Goal: Information Seeking & Learning: Learn about a topic

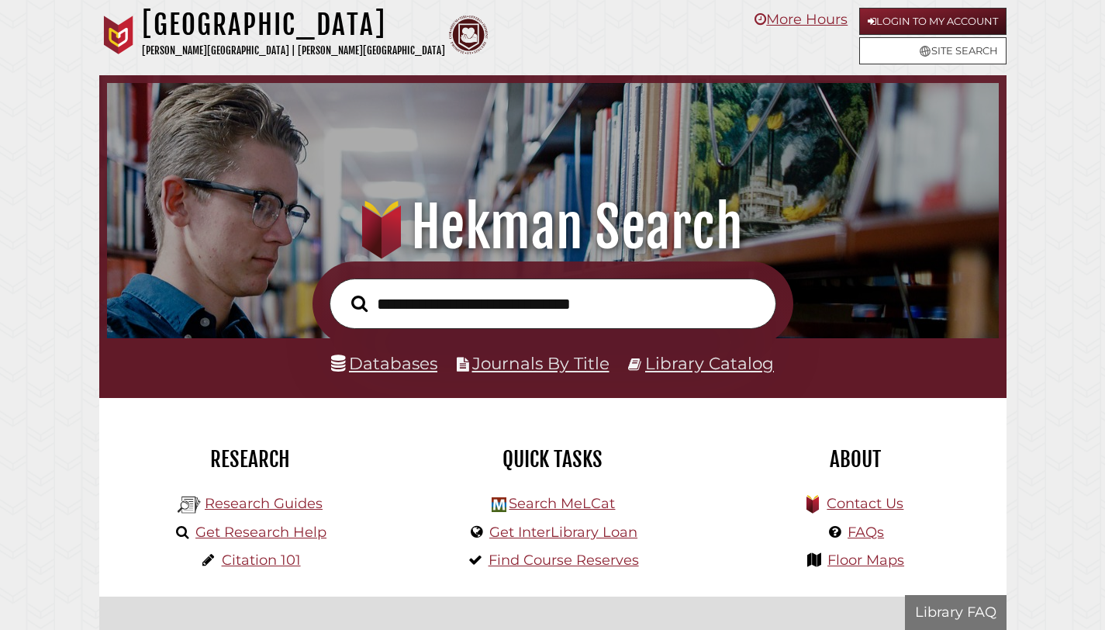
scroll to position [295, 884]
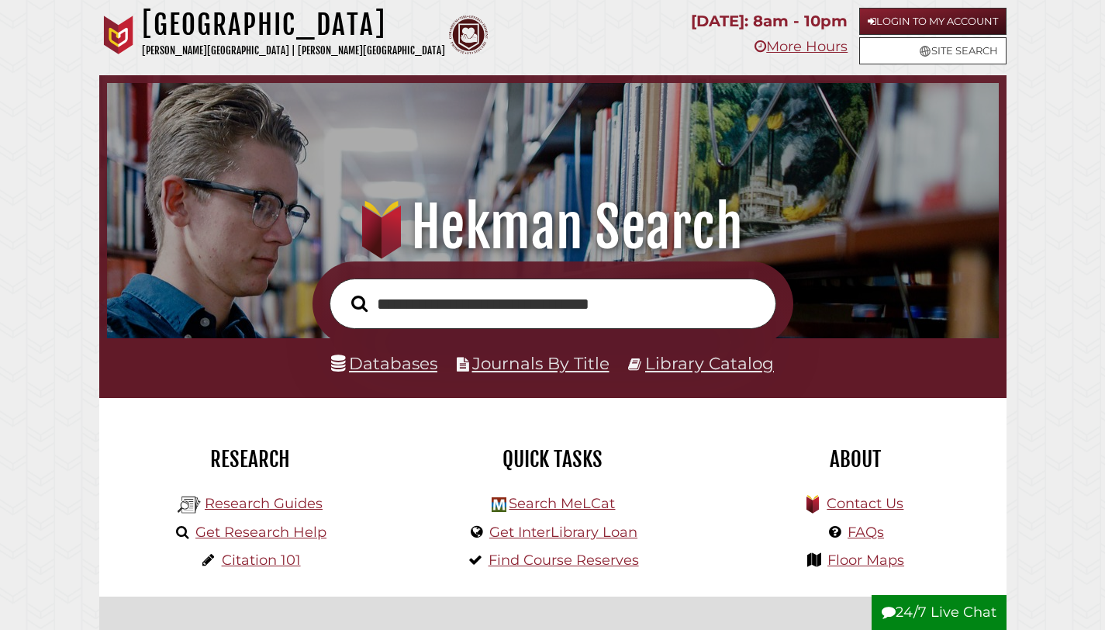
type input "**********"
click at [343, 291] on button "Search" at bounding box center [359, 304] width 32 height 26
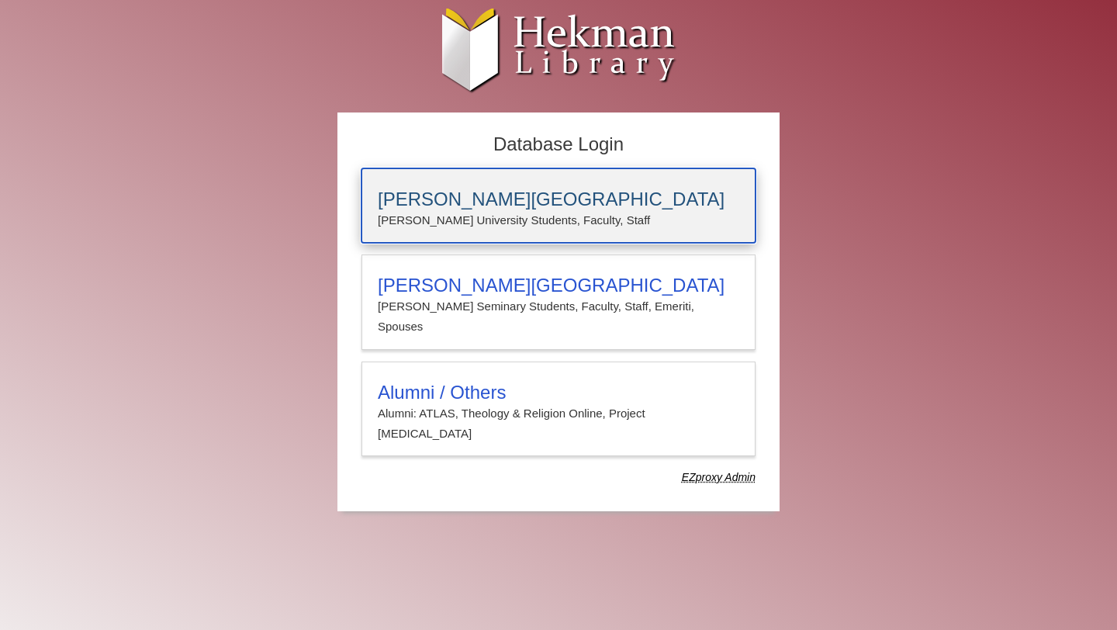
click at [609, 210] on p "Calvin University Students, Faculty, Staff" at bounding box center [558, 220] width 361 height 20
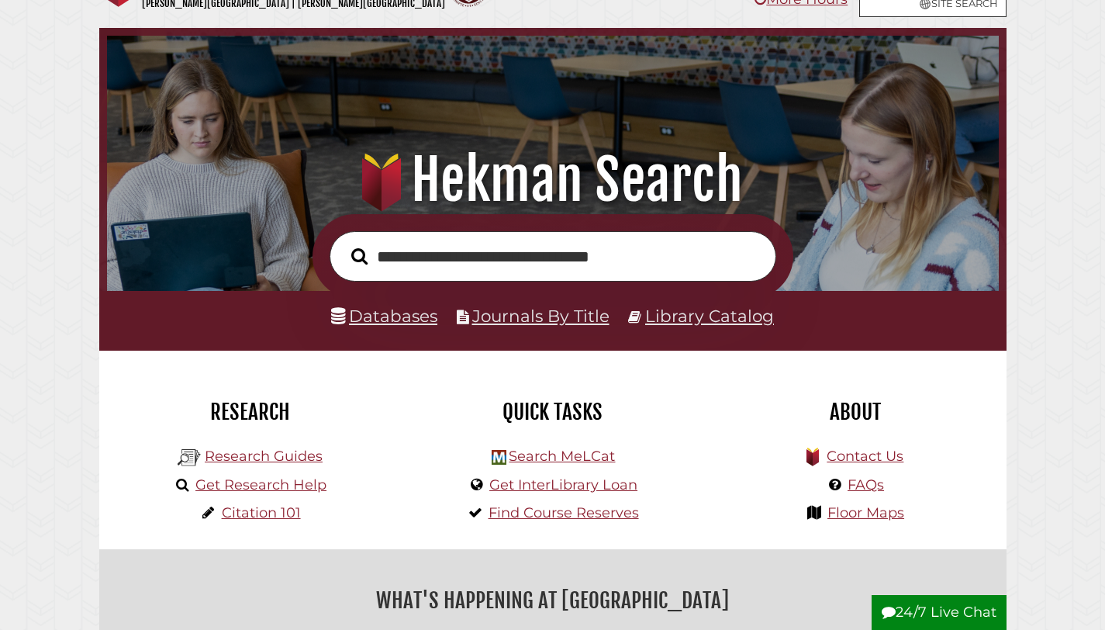
scroll to position [52, 0]
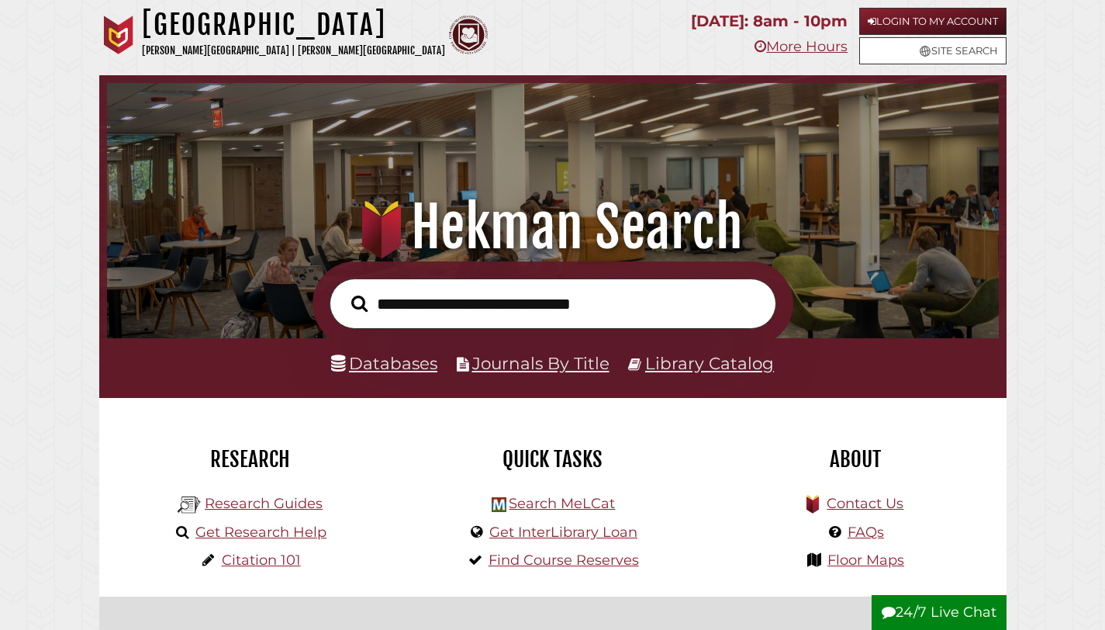
scroll to position [295, 884]
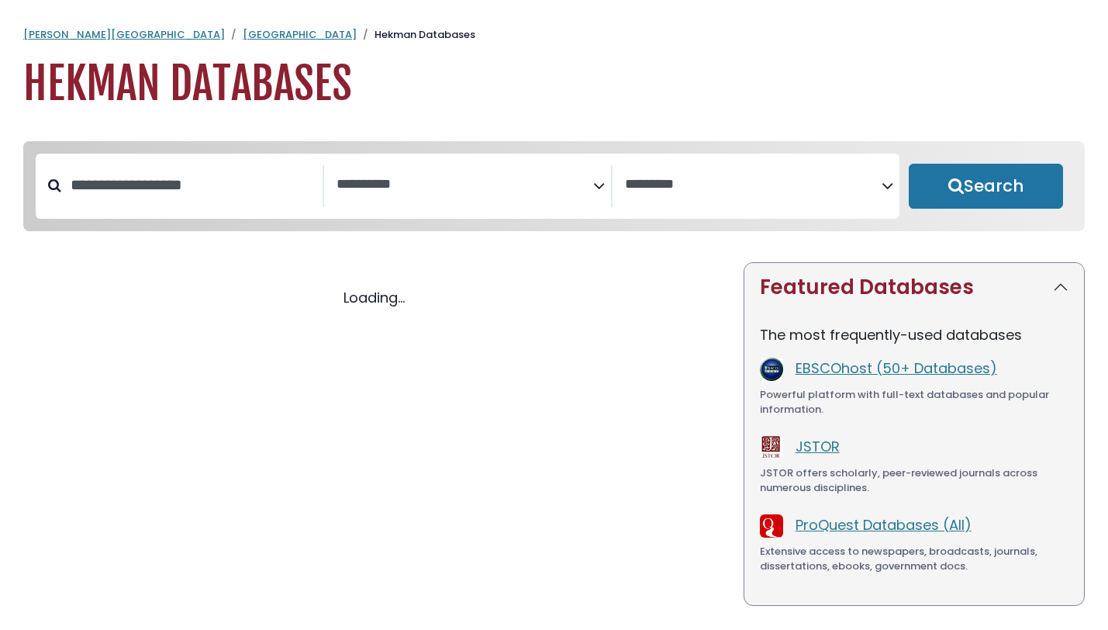
select select "Database Subject Filter"
select select "Database Vendors Filter"
select select "Database Subject Filter"
select select "Database Vendors Filter"
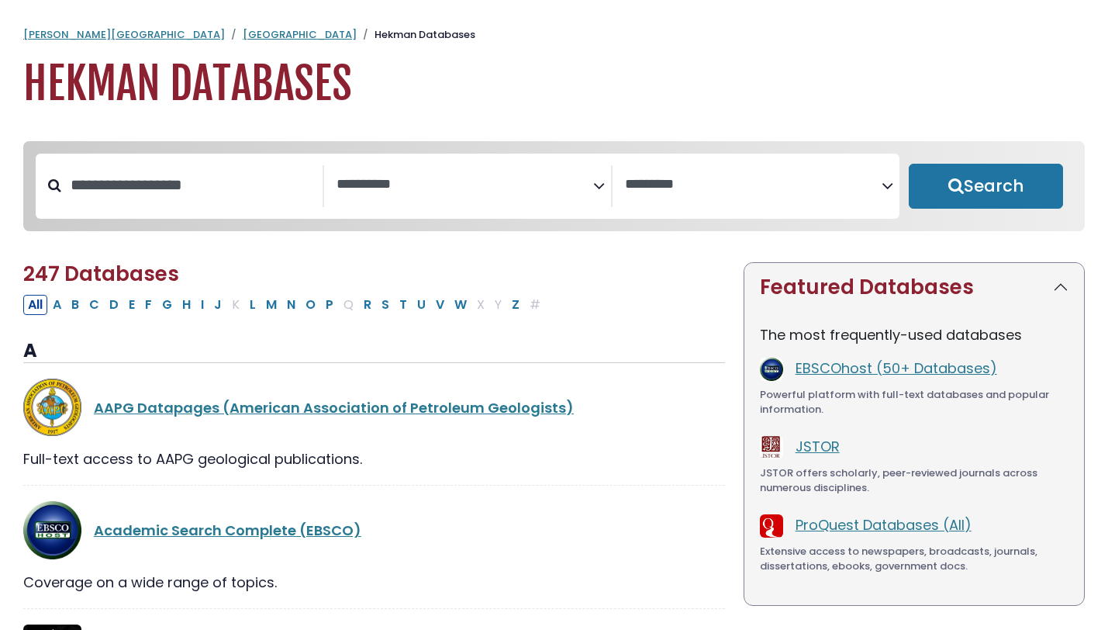
scroll to position [9, 0]
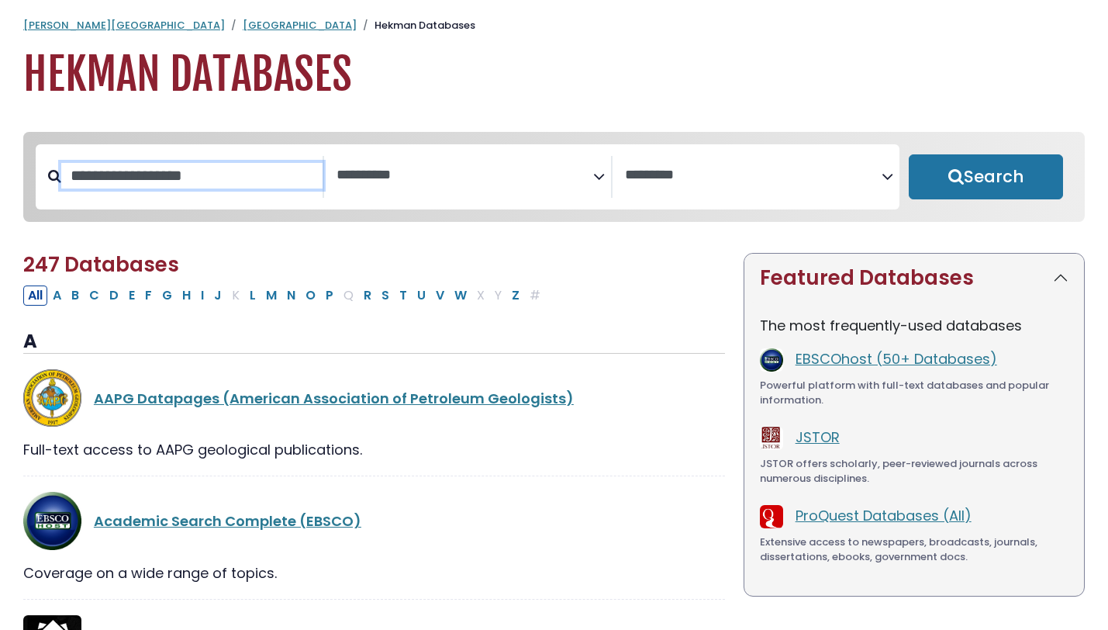
click at [198, 180] on input "Search database by title or keyword" at bounding box center [191, 176] width 261 height 26
click at [371, 171] on textarea "Search" at bounding box center [465, 175] width 257 height 16
click at [241, 166] on input "Search database by title or keyword" at bounding box center [191, 176] width 261 height 26
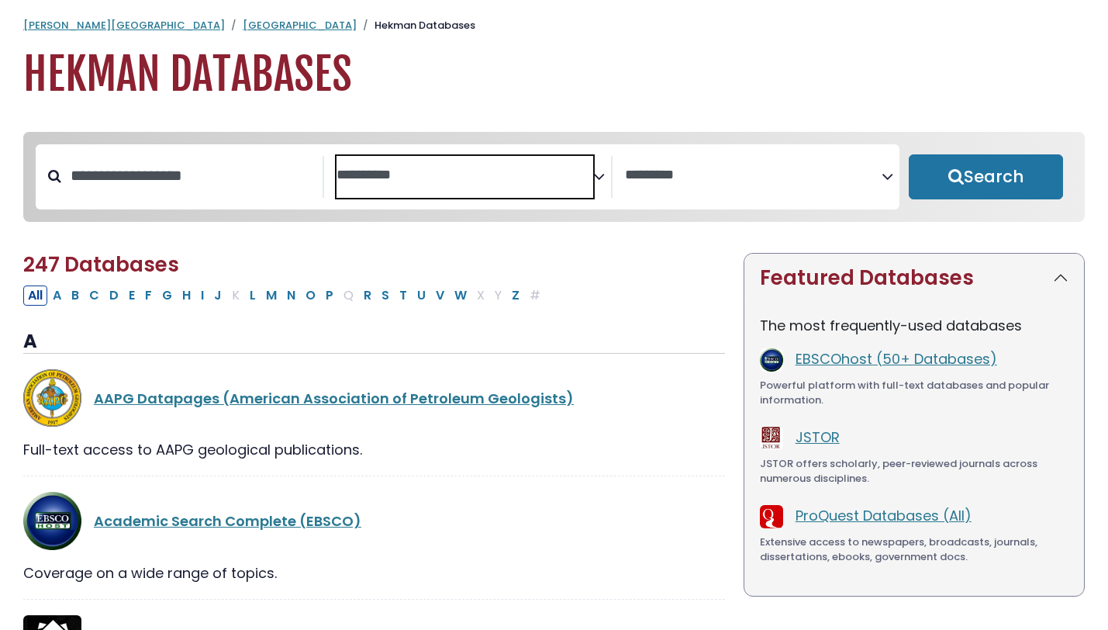
click at [356, 170] on textarea "Search" at bounding box center [465, 175] width 257 height 16
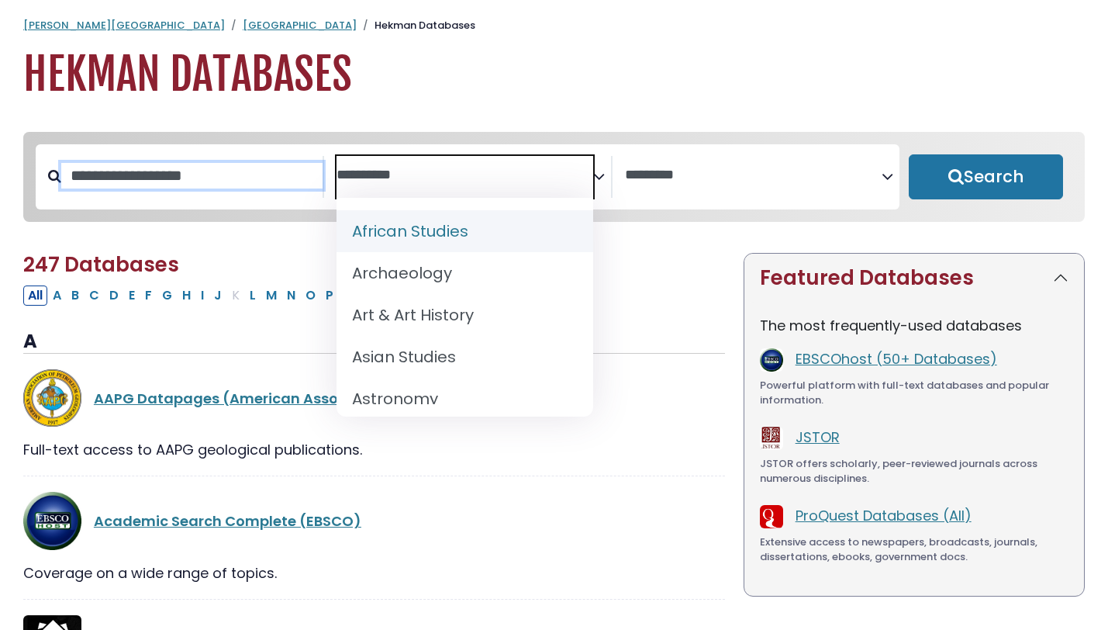
click at [278, 168] on input "Search database by title or keyword" at bounding box center [191, 176] width 261 height 26
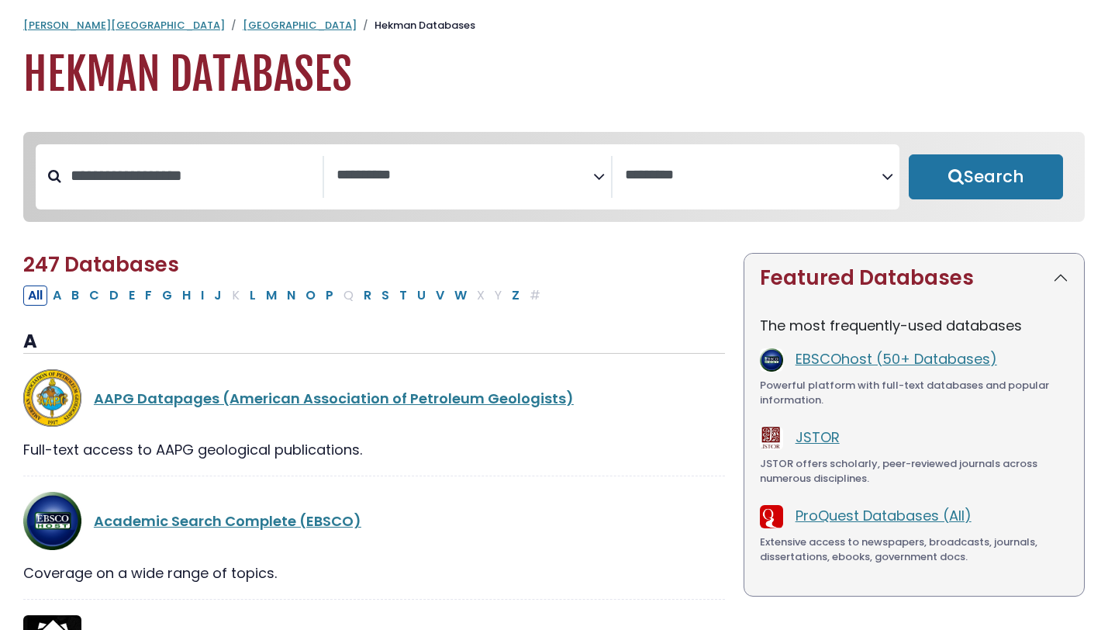
click at [354, 174] on textarea "Search" at bounding box center [465, 175] width 257 height 16
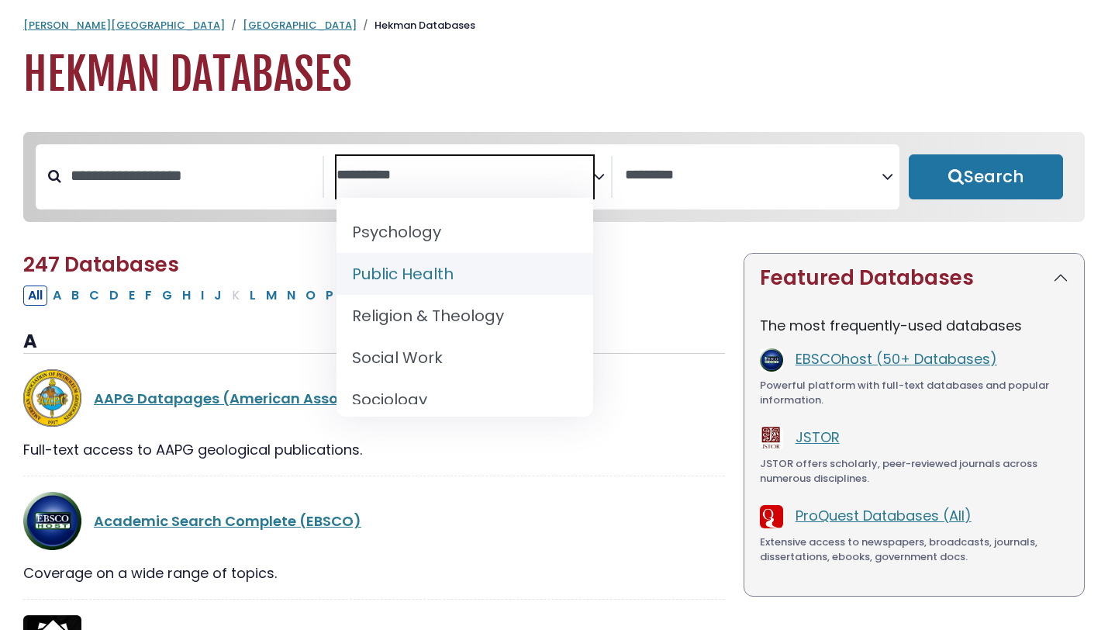
scroll to position [1588, 0]
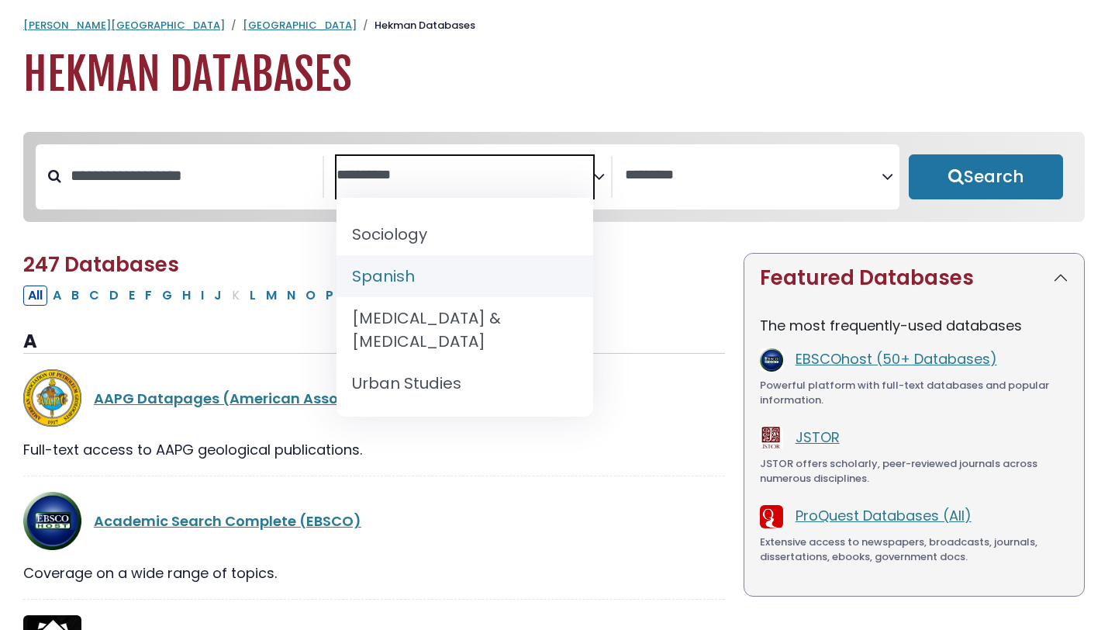
select select "*****"
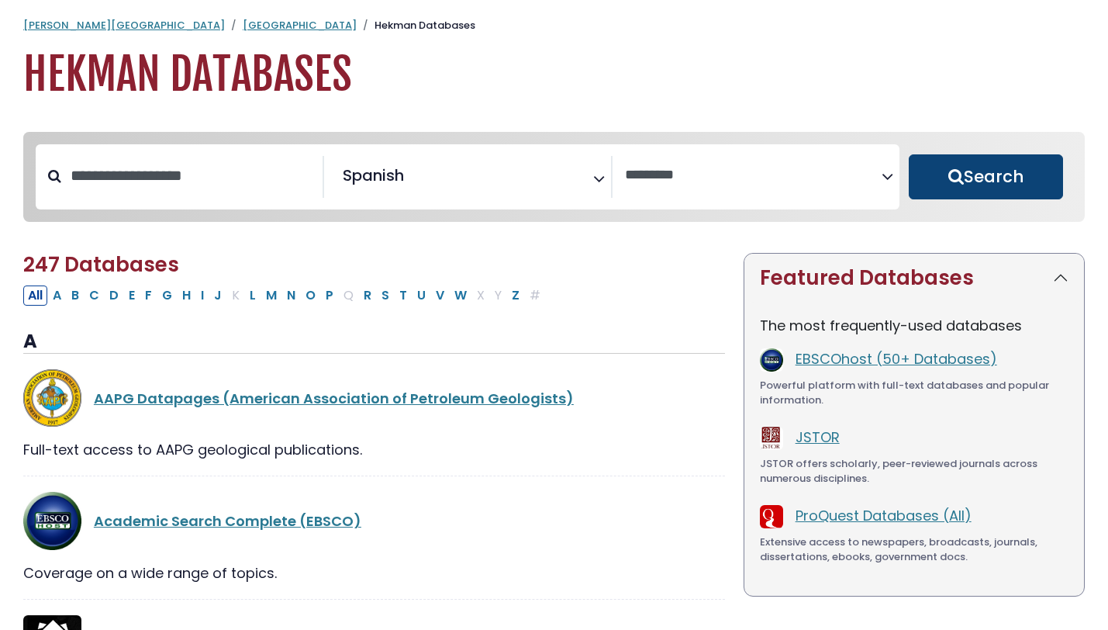
click at [940, 177] on button "Search" at bounding box center [986, 176] width 154 height 45
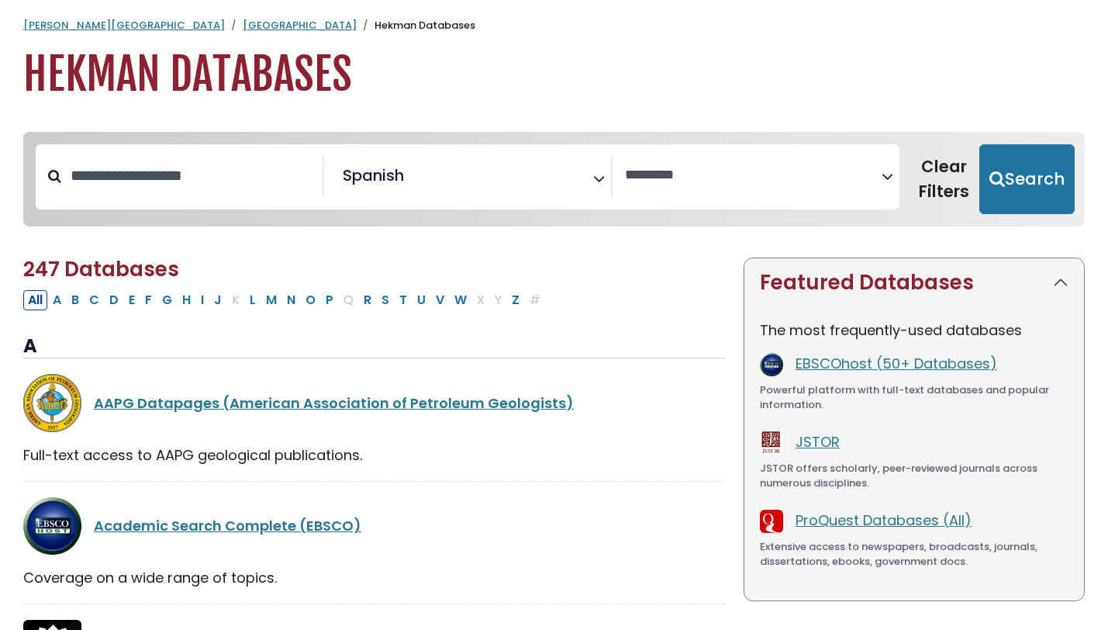
select select "Database Vendors Filter"
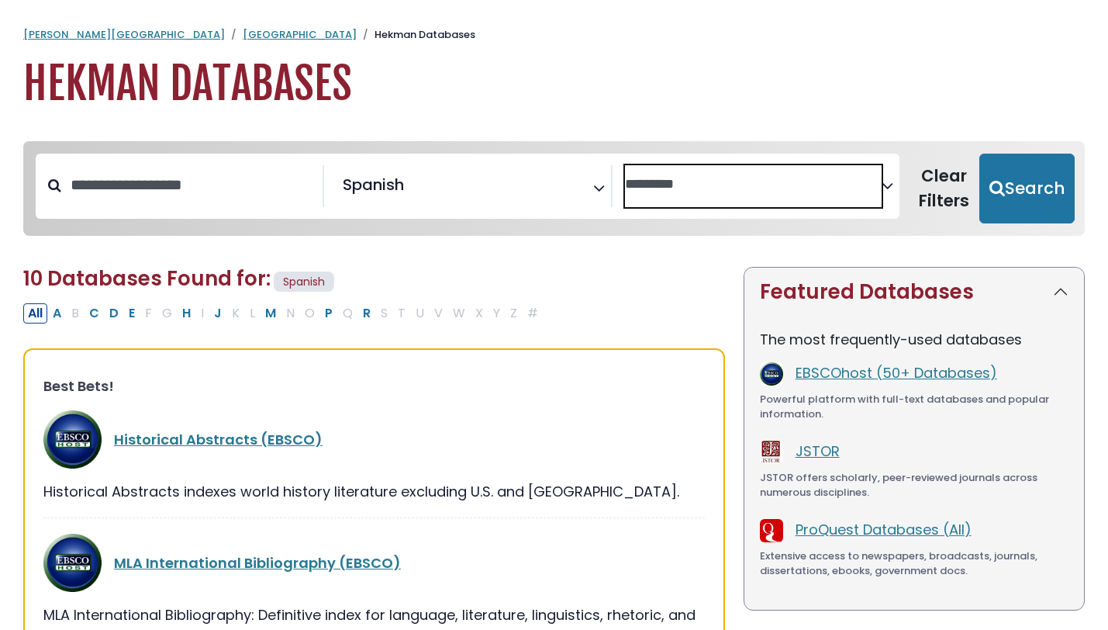
click at [671, 167] on span "Search filters" at bounding box center [753, 186] width 257 height 42
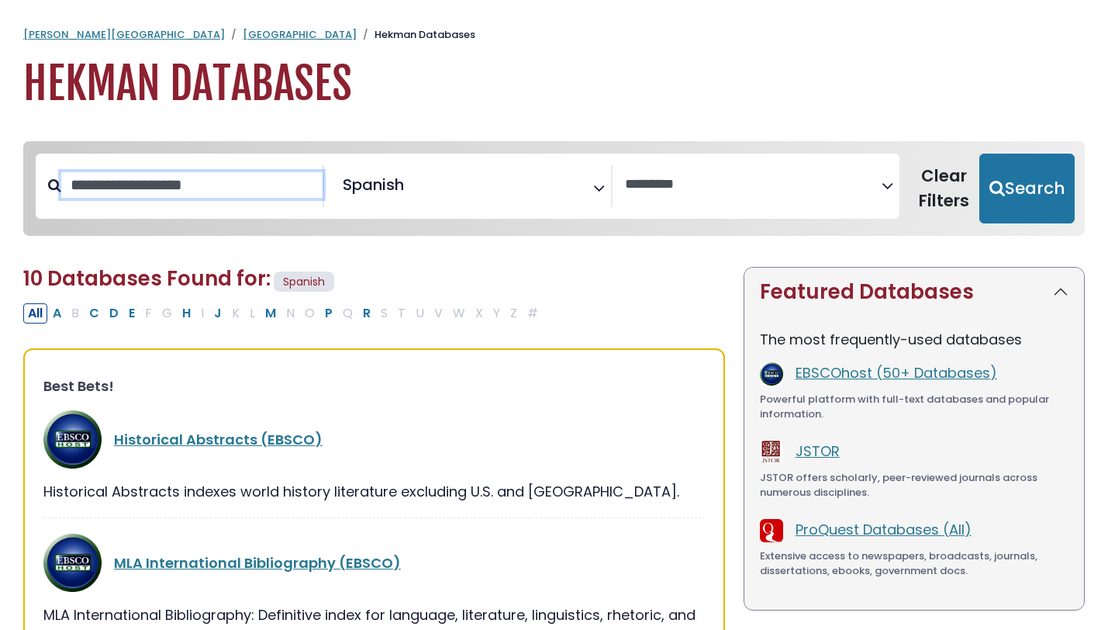
click at [231, 195] on input "Search database by title or keyword" at bounding box center [191, 185] width 261 height 26
click at [602, 290] on h2 "10 Databases Found for: Spanish Edit Filters" at bounding box center [374, 281] width 702 height 29
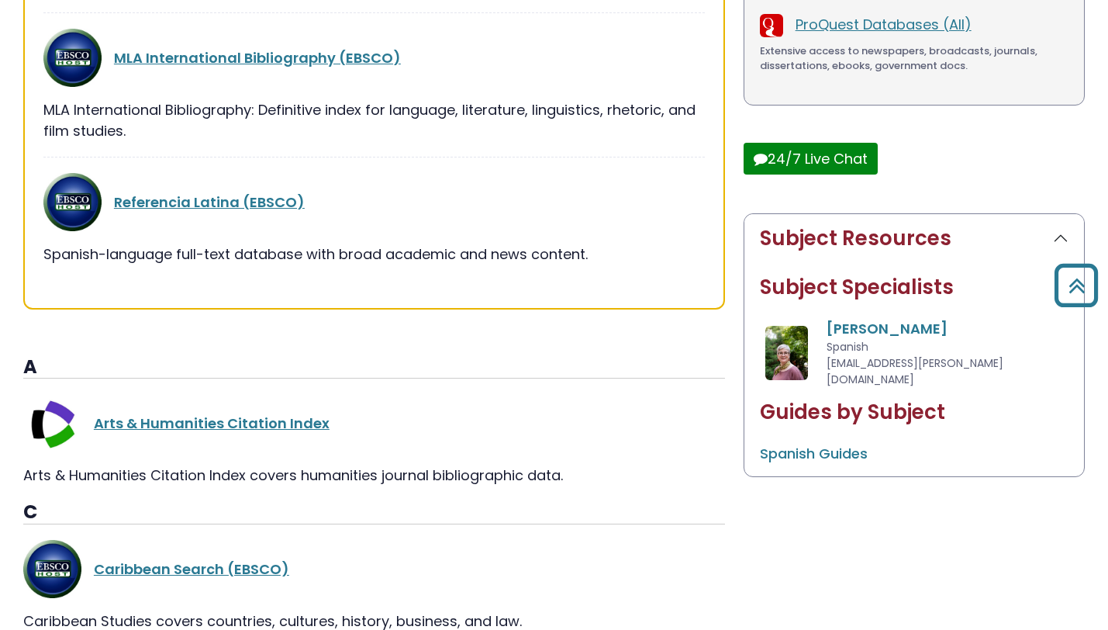
scroll to position [508, 0]
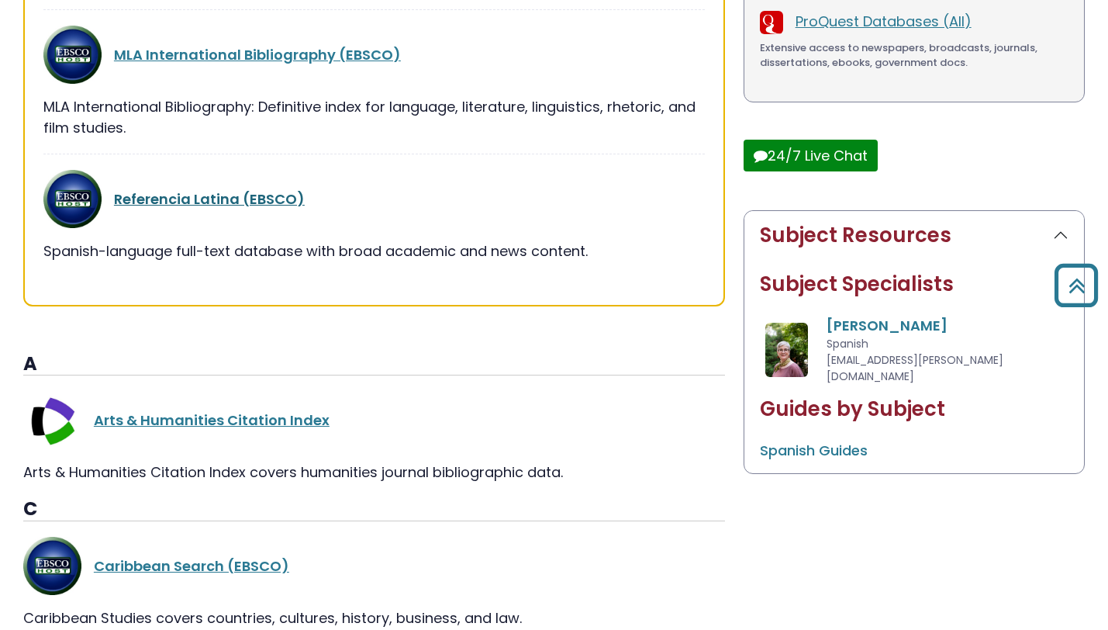
click at [251, 189] on link "Referencia Latina (EBSCO)" at bounding box center [209, 198] width 191 height 19
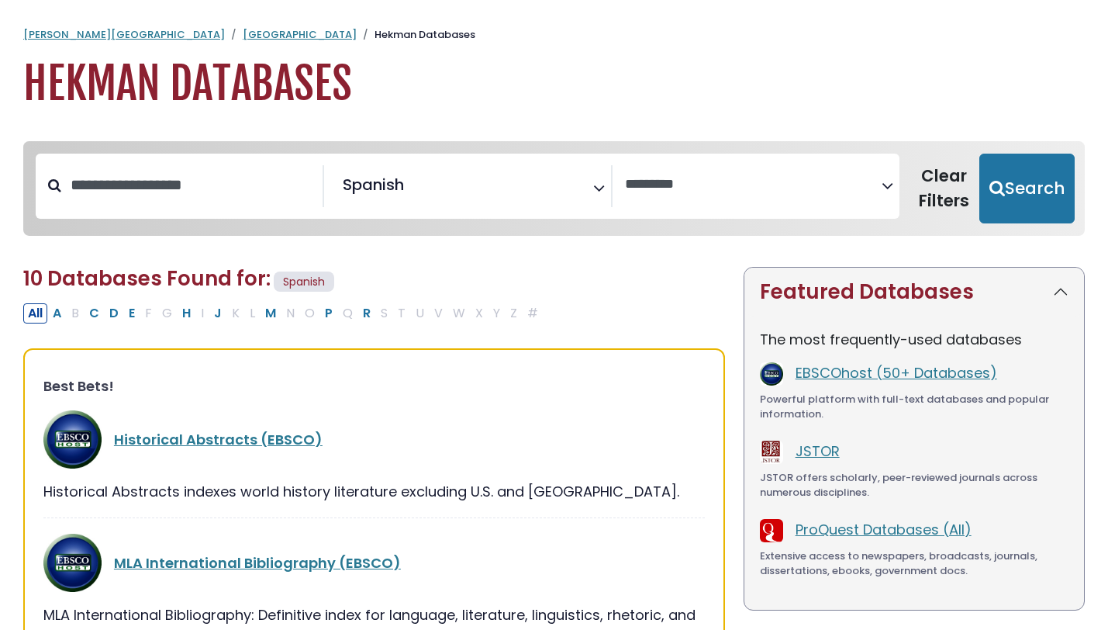
select select "Database Vendors Filter"
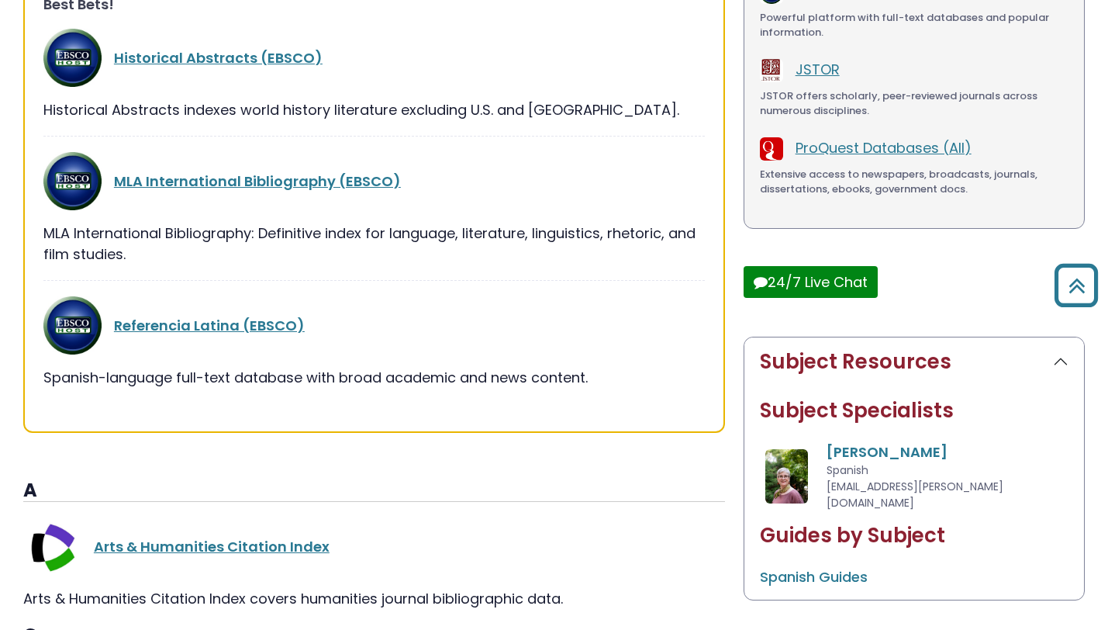
scroll to position [383, 0]
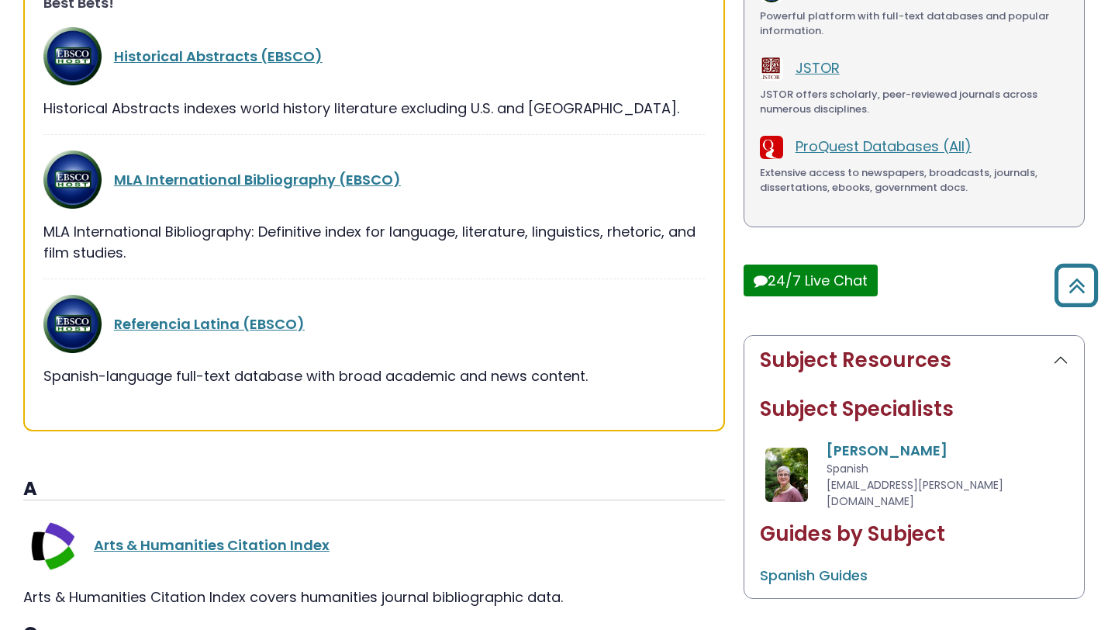
click at [447, 485] on h3 "A" at bounding box center [374, 489] width 702 height 23
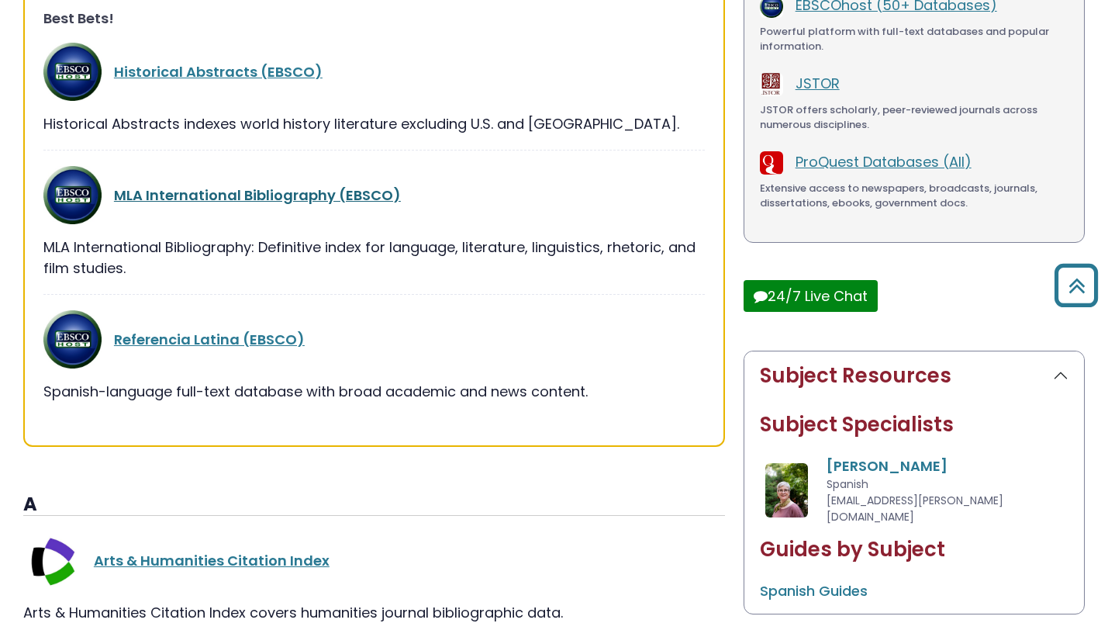
scroll to position [390, 0]
